Goal: Information Seeking & Learning: Learn about a topic

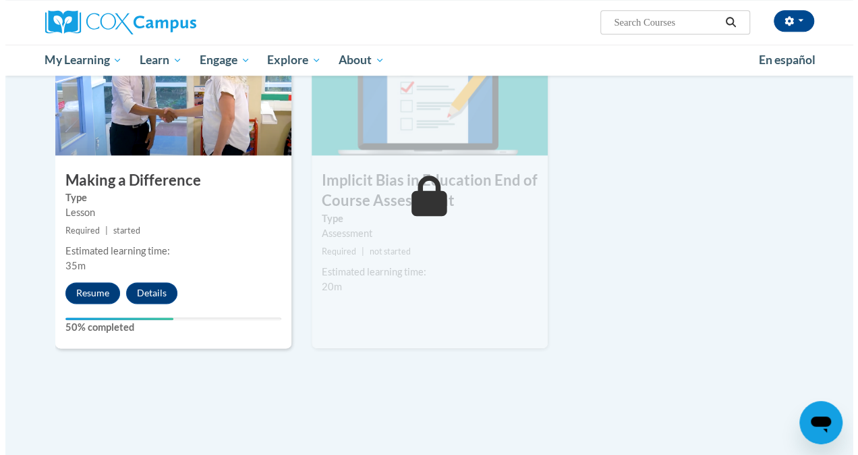
scroll to position [694, 0]
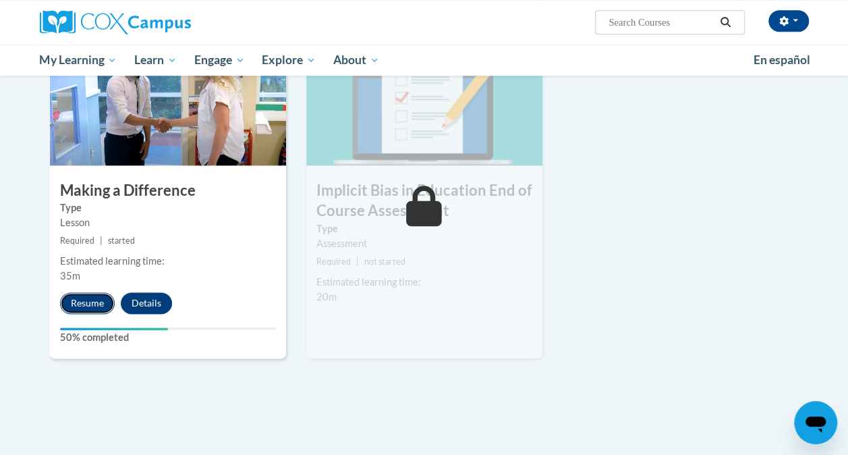
click at [86, 306] on button "Resume" at bounding box center [87, 303] width 55 height 22
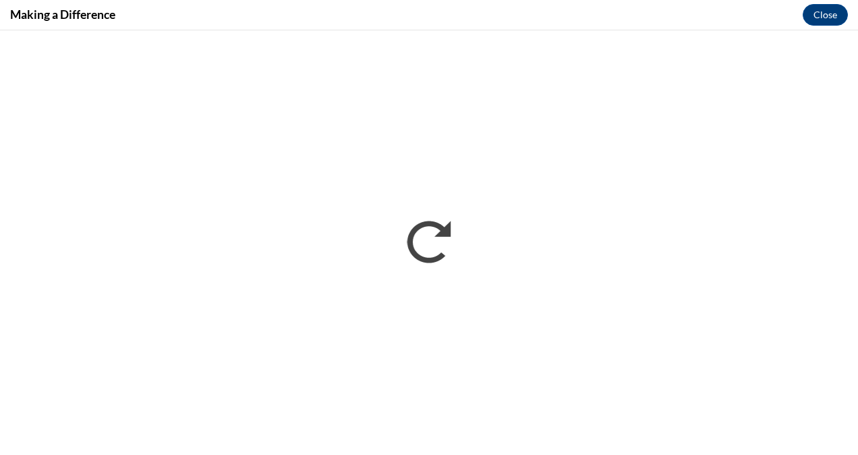
scroll to position [0, 0]
